Goal: Find specific page/section: Find specific page/section

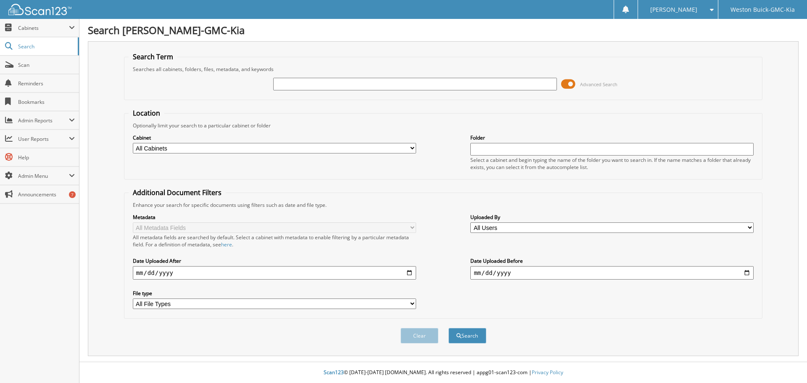
click at [286, 83] on input "text" at bounding box center [414, 84] width 283 height 13
click at [296, 86] on input "text" at bounding box center [414, 84] width 283 height 13
type input "171901"
click at [448, 328] on button "Search" at bounding box center [467, 336] width 38 height 16
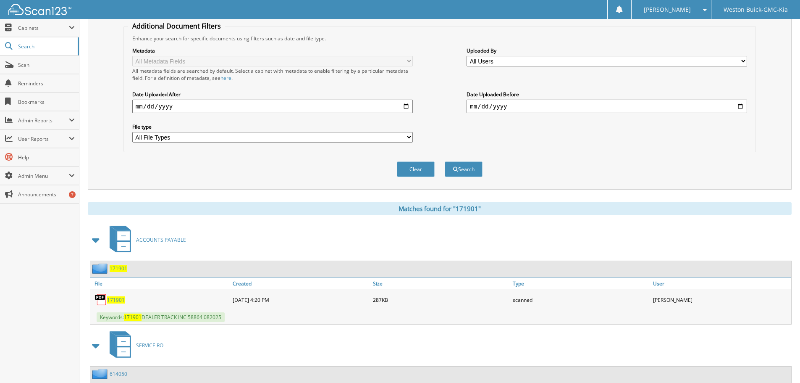
scroll to position [168, 0]
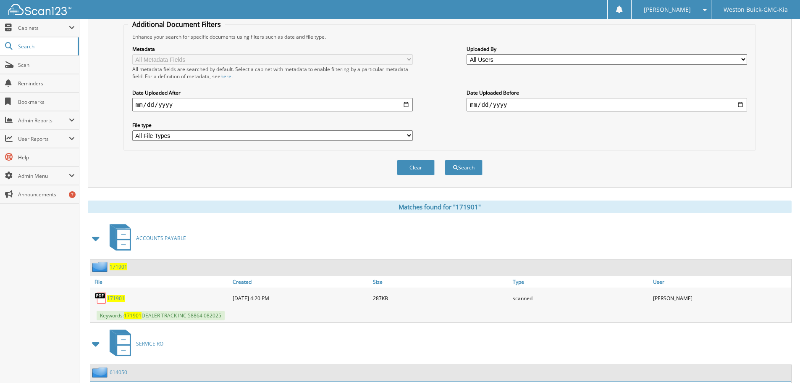
click at [113, 299] on span "171901" at bounding box center [116, 298] width 18 height 7
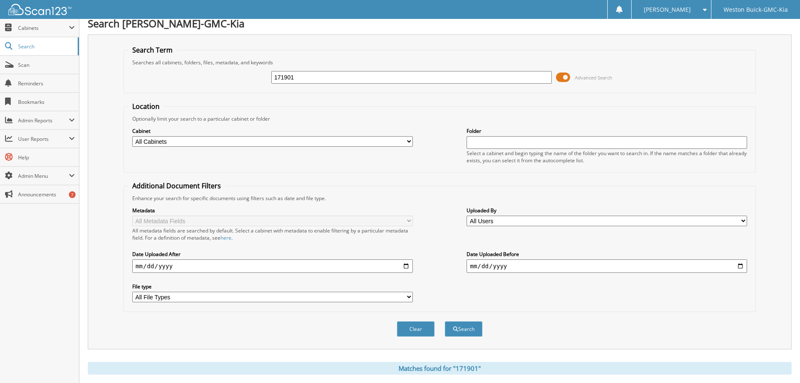
scroll to position [0, 0]
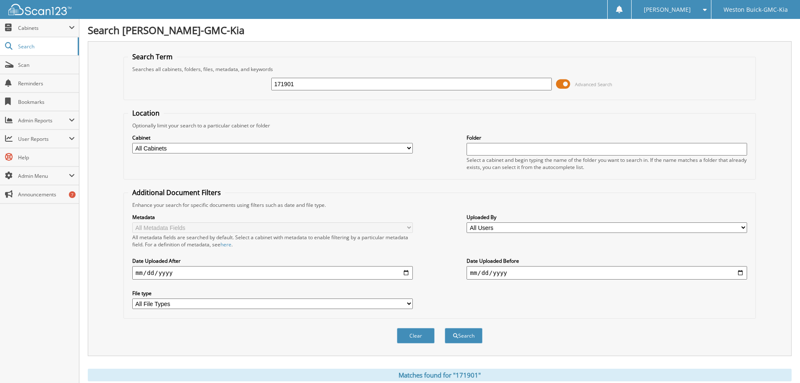
drag, startPoint x: 318, startPoint y: 85, endPoint x: 228, endPoint y: 84, distance: 89.5
click at [228, 84] on div "171901 Advanced Search" at bounding box center [439, 84] width 623 height 23
type input "171294"
click at [445, 328] on button "Search" at bounding box center [464, 336] width 38 height 16
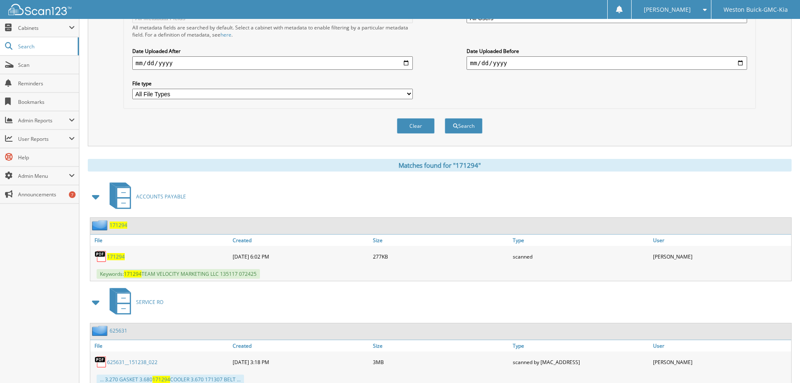
scroll to position [210, 0]
click at [129, 273] on span "171294" at bounding box center [133, 273] width 18 height 7
click at [110, 258] on span "171294" at bounding box center [116, 255] width 18 height 7
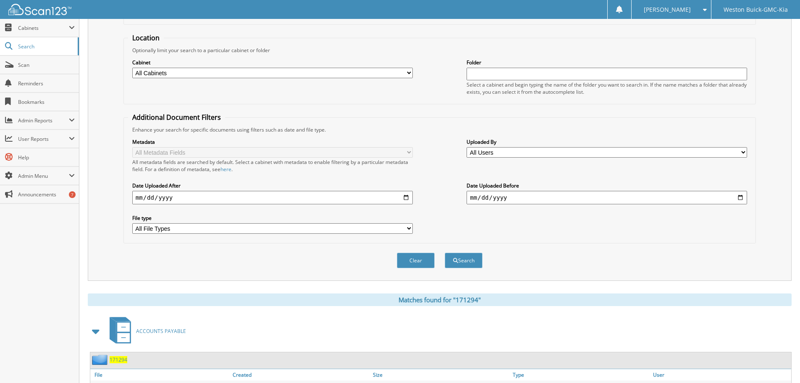
scroll to position [0, 0]
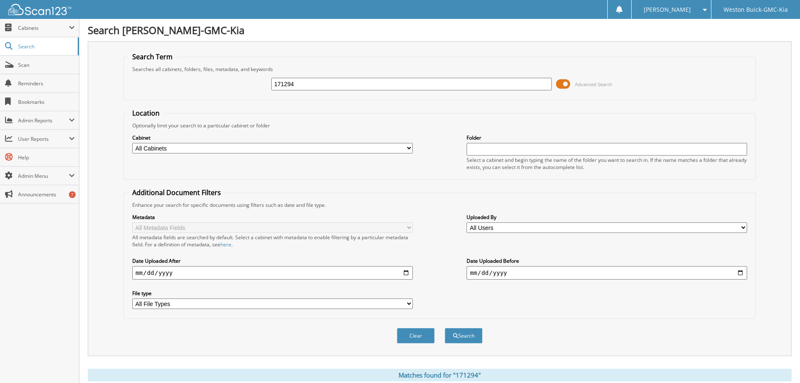
drag, startPoint x: 300, startPoint y: 81, endPoint x: 235, endPoint y: 84, distance: 64.7
click at [235, 84] on div "171294 Advanced Search" at bounding box center [439, 84] width 623 height 23
type input "171893"
click at [445, 328] on button "Search" at bounding box center [464, 336] width 38 height 16
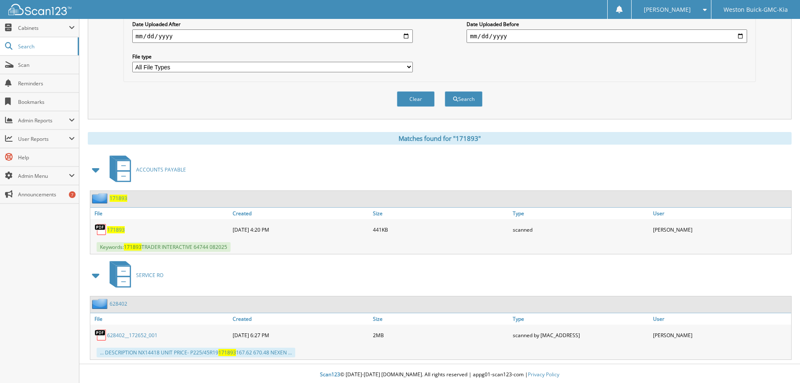
scroll to position [239, 0]
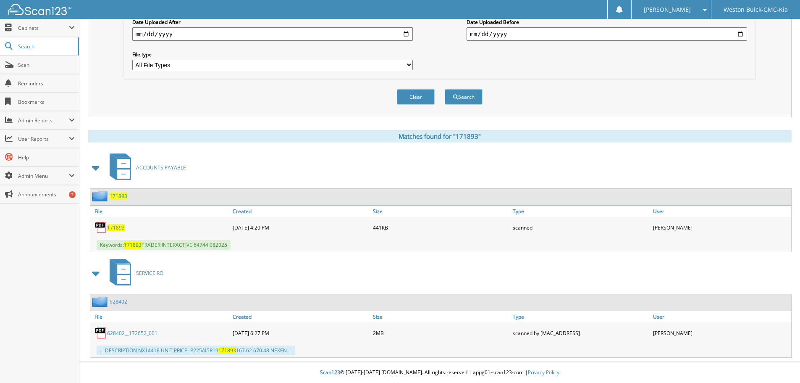
click at [118, 198] on span "171893" at bounding box center [119, 195] width 18 height 7
